Goal: Information Seeking & Learning: Learn about a topic

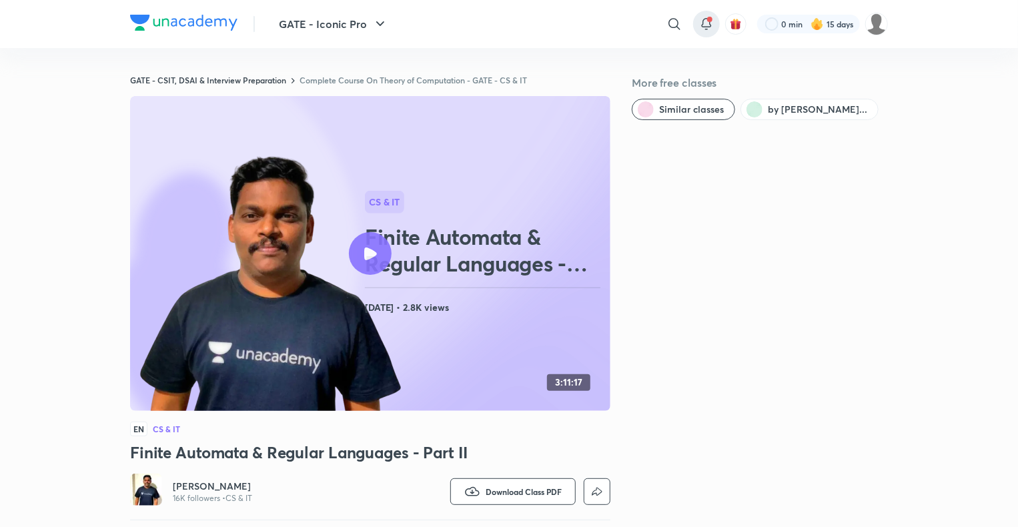
click at [702, 25] on icon at bounding box center [706, 23] width 9 height 8
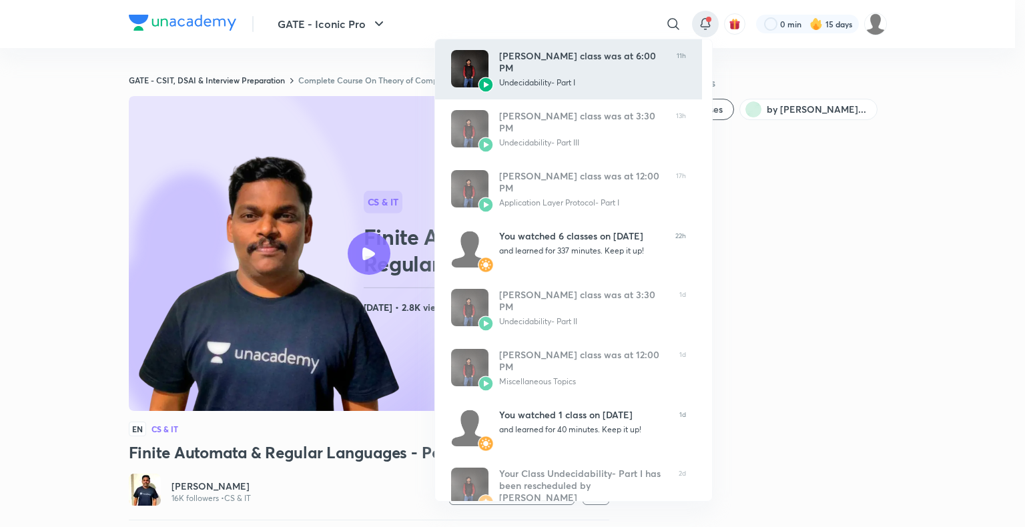
click at [545, 81] on div "Ankit Kumar’s class was at 6:00 PM Undecidability- Part I" at bounding box center [582, 69] width 167 height 39
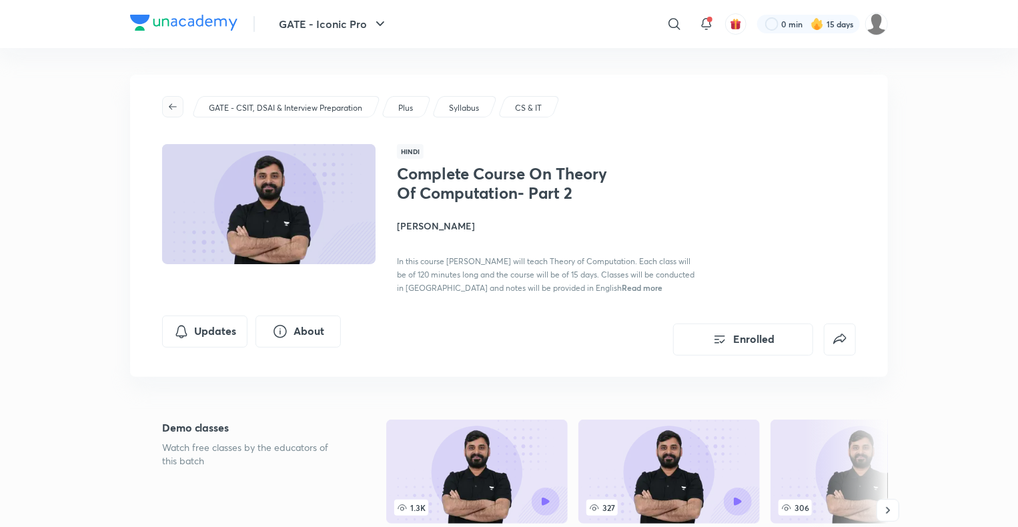
click at [168, 108] on icon "button" at bounding box center [172, 106] width 11 height 11
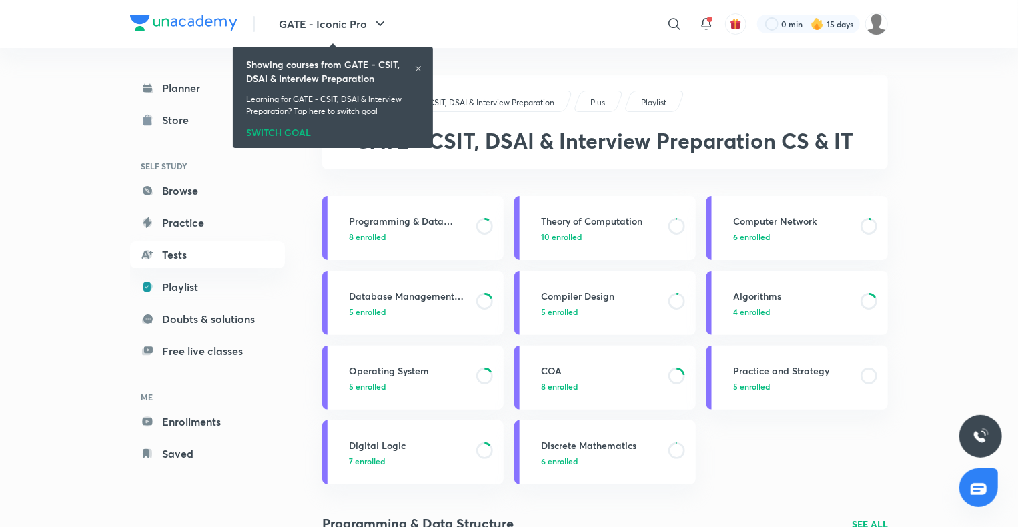
click at [416, 68] on icon at bounding box center [418, 69] width 8 height 8
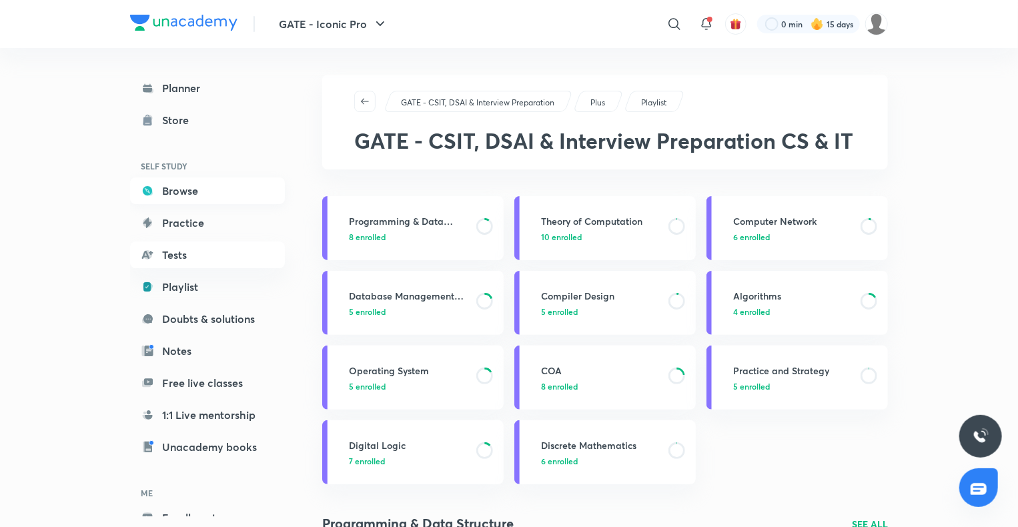
click at [163, 198] on link "Browse" at bounding box center [207, 190] width 155 height 27
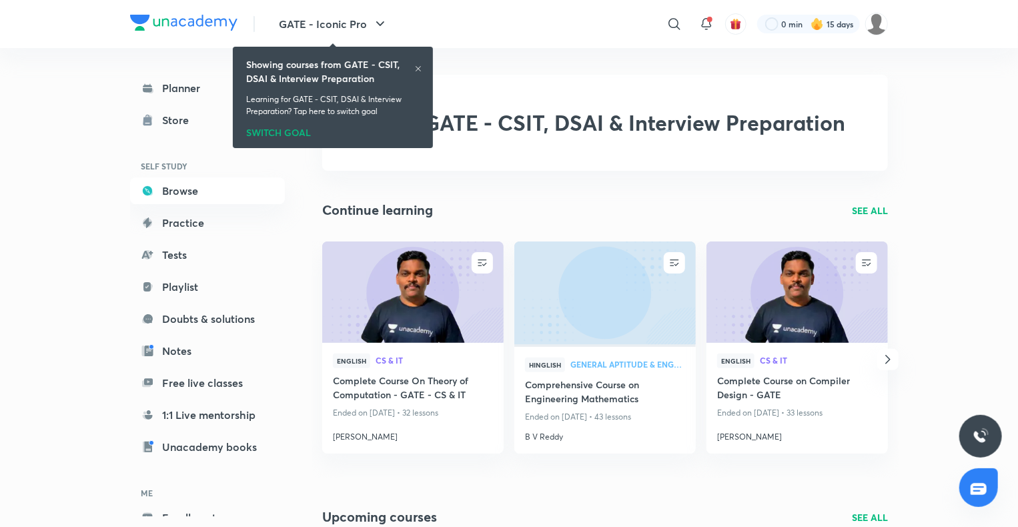
click at [422, 65] on icon at bounding box center [418, 69] width 8 height 8
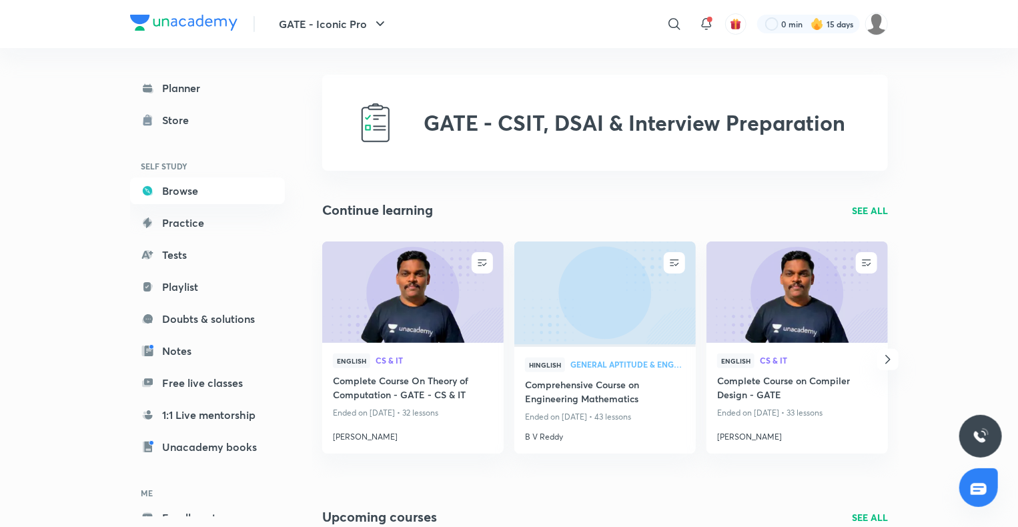
click at [867, 212] on p "SEE ALL" at bounding box center [870, 211] width 36 height 14
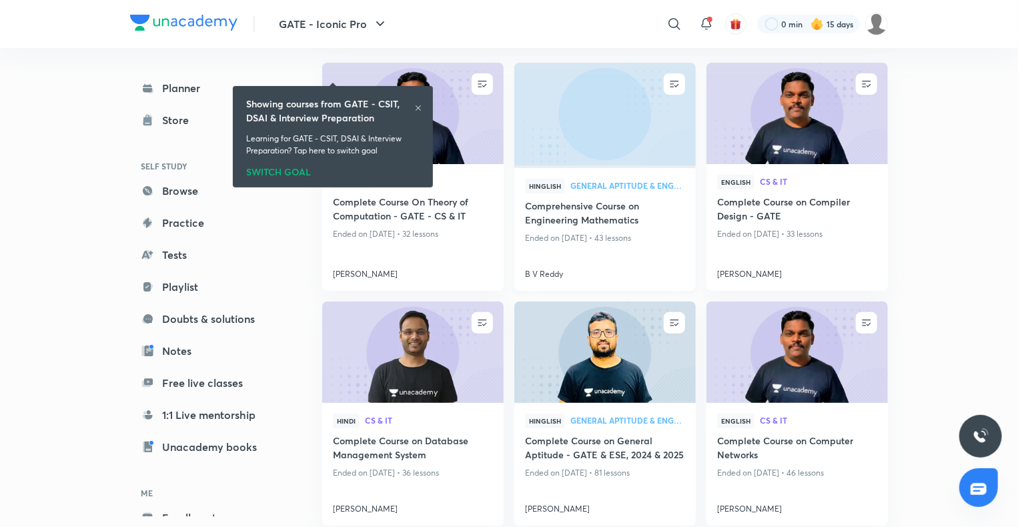
scroll to position [214, 0]
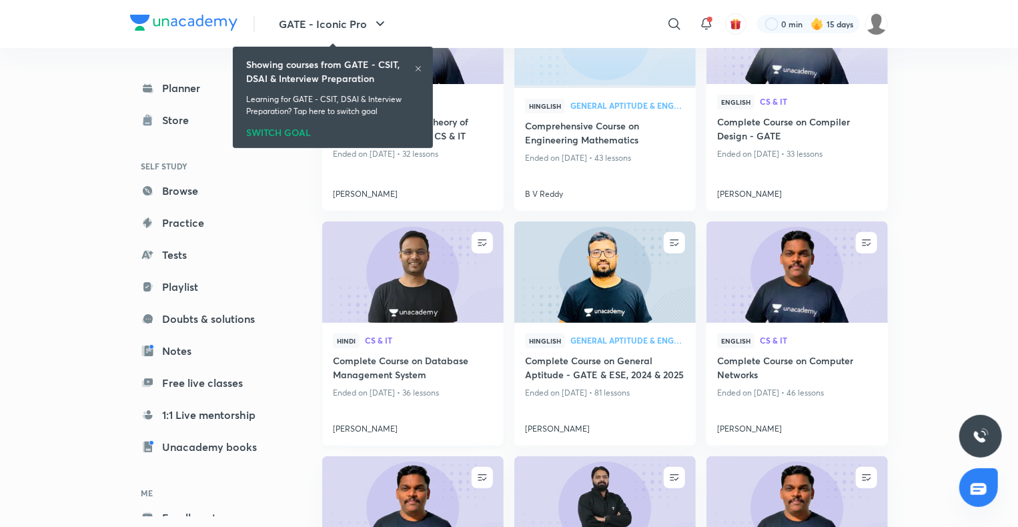
click at [498, 298] on img at bounding box center [412, 272] width 185 height 103
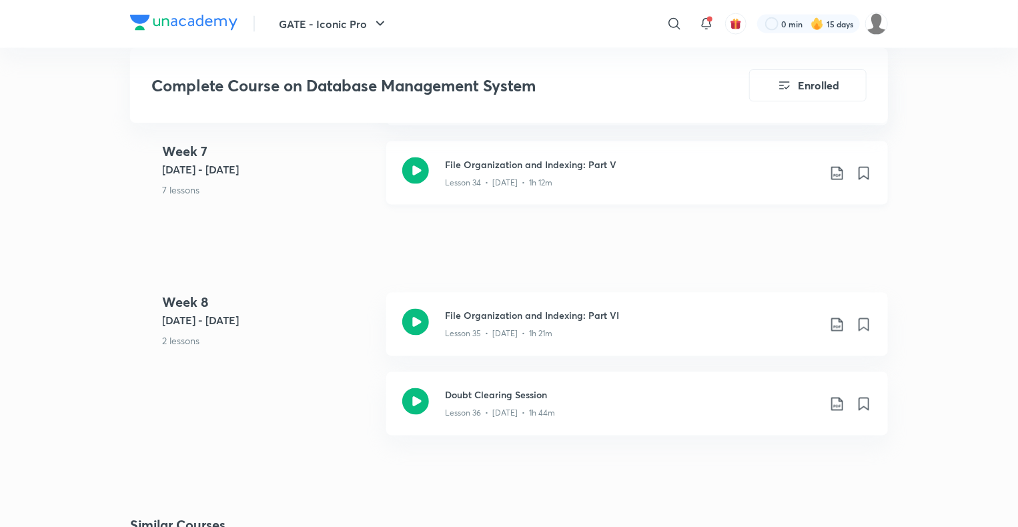
scroll to position [3542, 0]
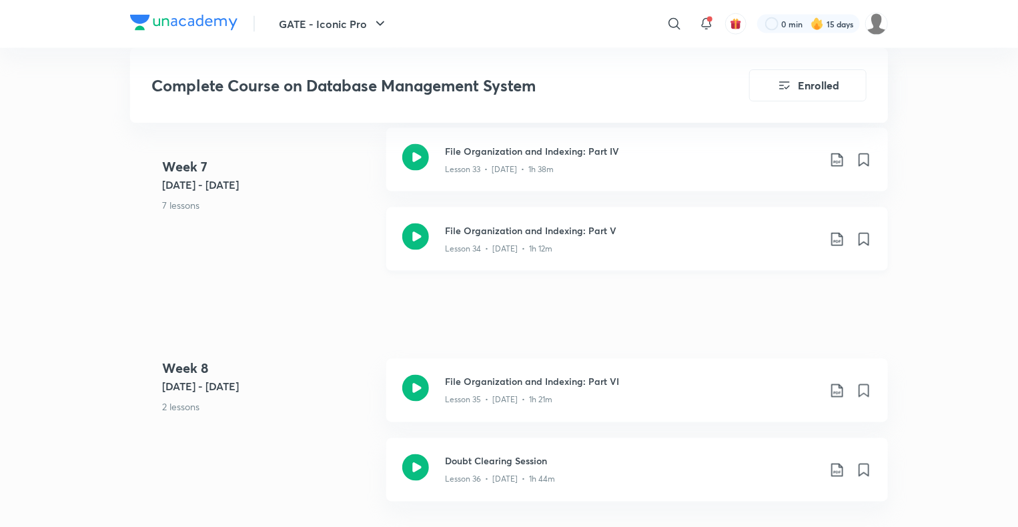
click at [536, 222] on div "File Organization and Indexing: Part V Lesson 34 • [DATE] • 1h 12m" at bounding box center [637, 239] width 502 height 63
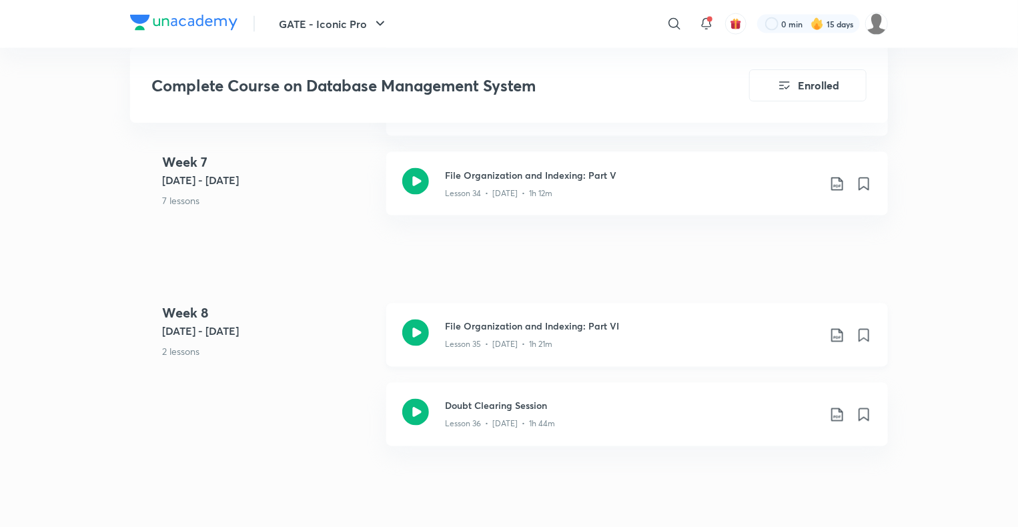
scroll to position [3598, 0]
click at [562, 338] on div "Lesson 35 • [DATE] • 1h 21m" at bounding box center [632, 341] width 374 height 17
